Goal: Check status: Check status

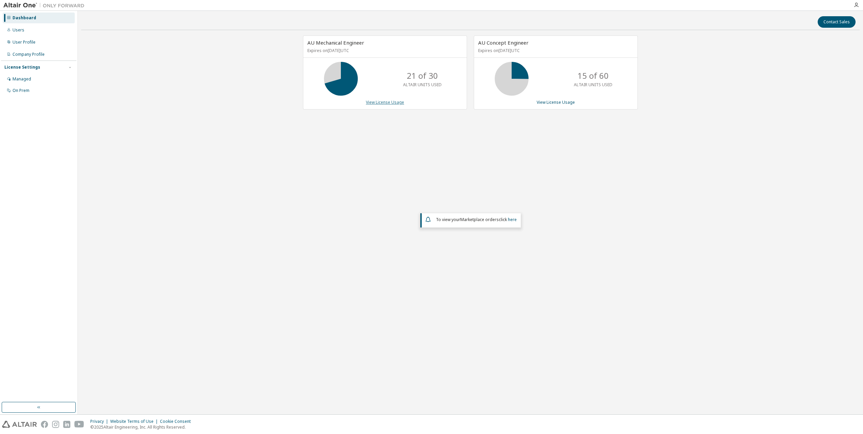
click at [394, 103] on link "View License Usage" at bounding box center [385, 102] width 38 height 6
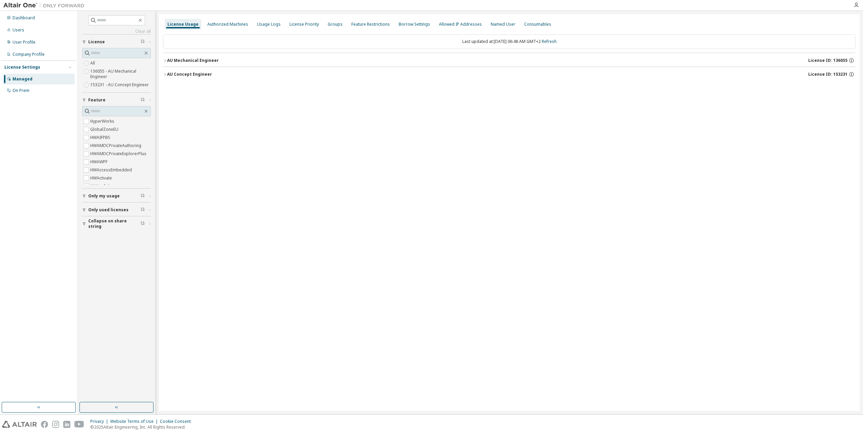
click at [166, 59] on icon "button" at bounding box center [165, 60] width 4 height 4
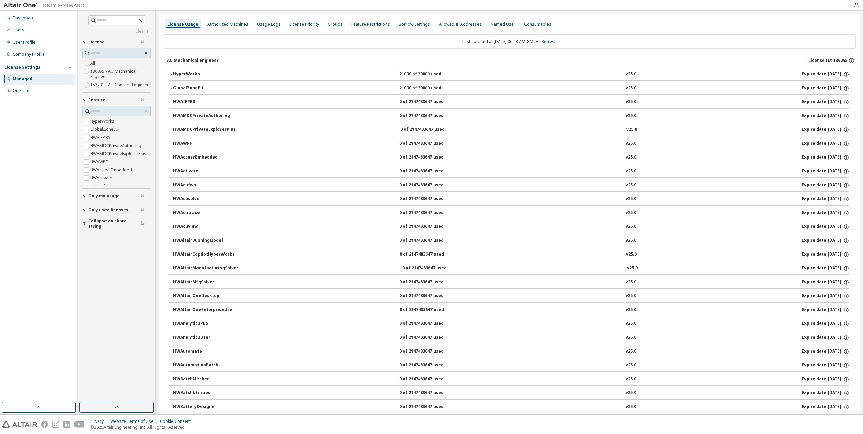
click at [172, 74] on icon "button" at bounding box center [171, 74] width 4 height 4
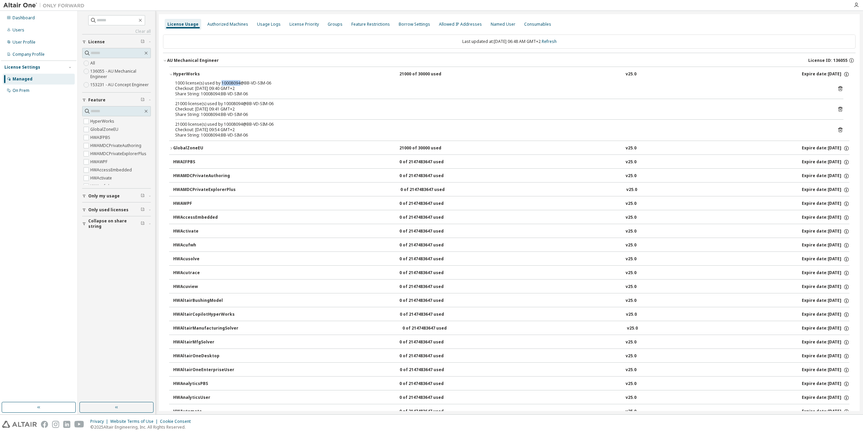
drag, startPoint x: 219, startPoint y: 82, endPoint x: 237, endPoint y: 81, distance: 17.9
click at [237, 81] on div "1000 license(s) used by 10008094@BB-VD-SIM-06" at bounding box center [501, 82] width 652 height 5
copy div "10008094"
